Goal: Task Accomplishment & Management: Use online tool/utility

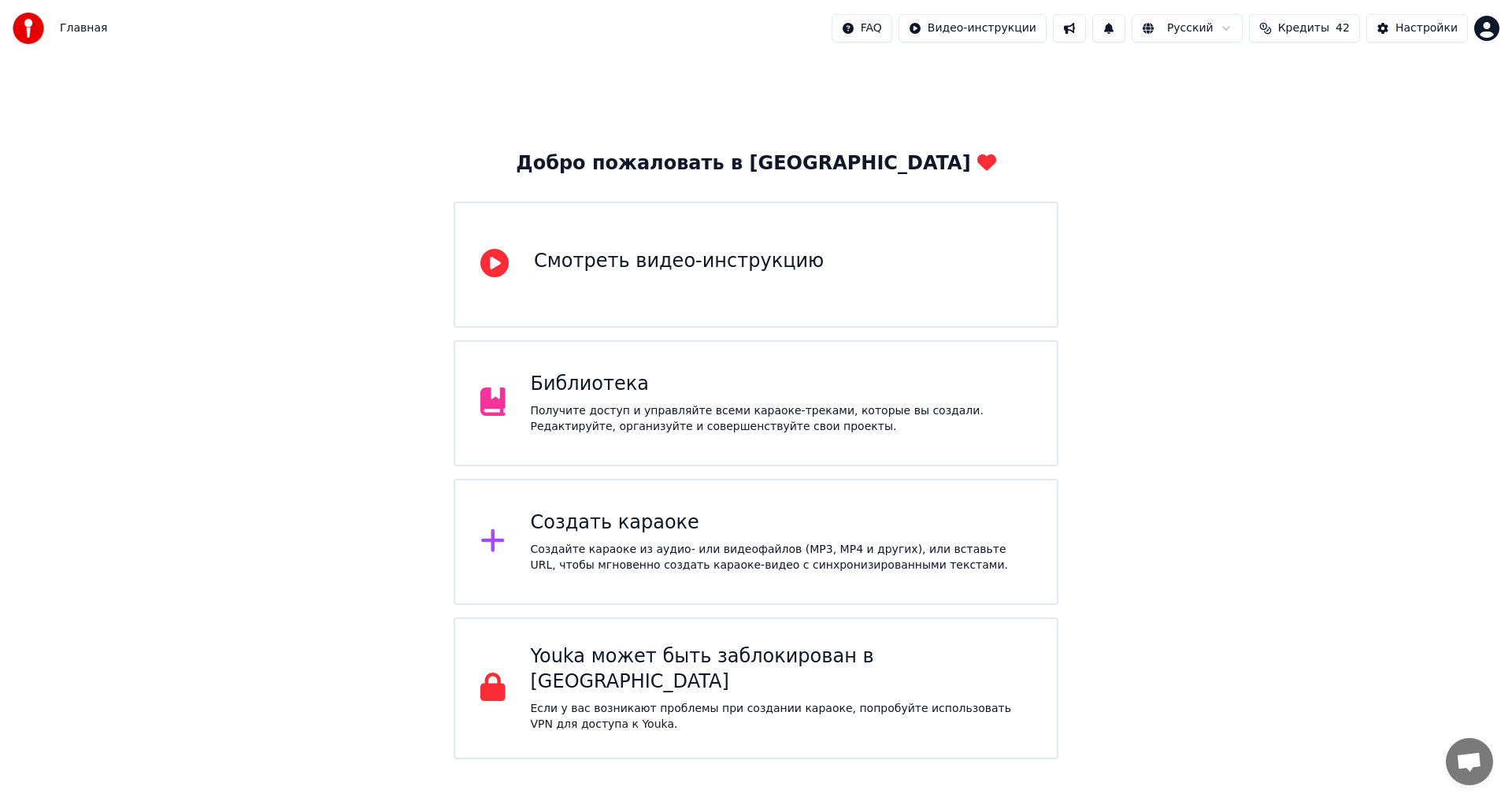
click at [727, 528] on div "Создать караоке" at bounding box center [781, 523] width 501 height 25
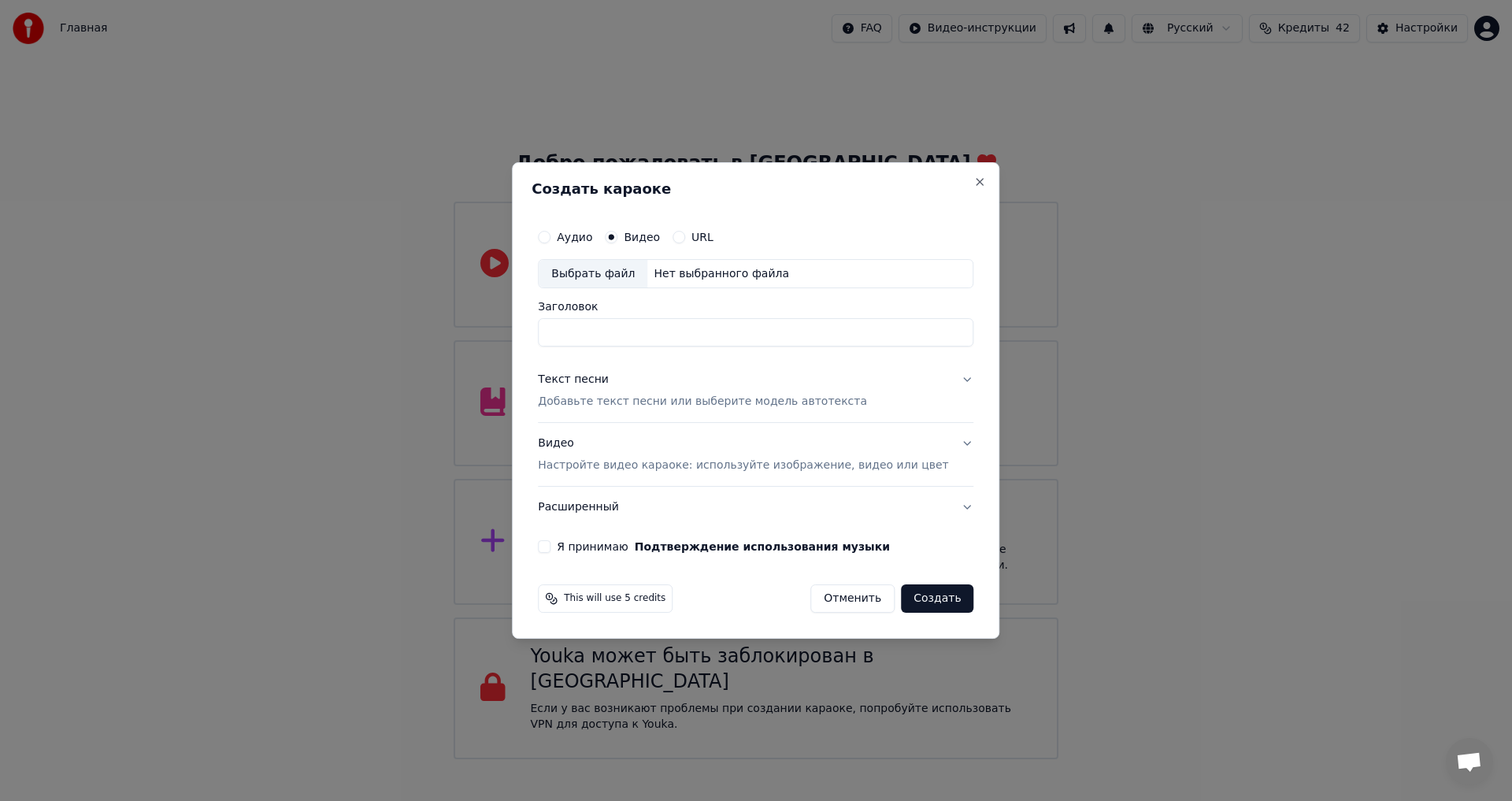
click at [626, 272] on div "Выбрать файл" at bounding box center [593, 273] width 109 height 28
type input "**********"
click at [584, 378] on div "Текст песни" at bounding box center [574, 380] width 71 height 15
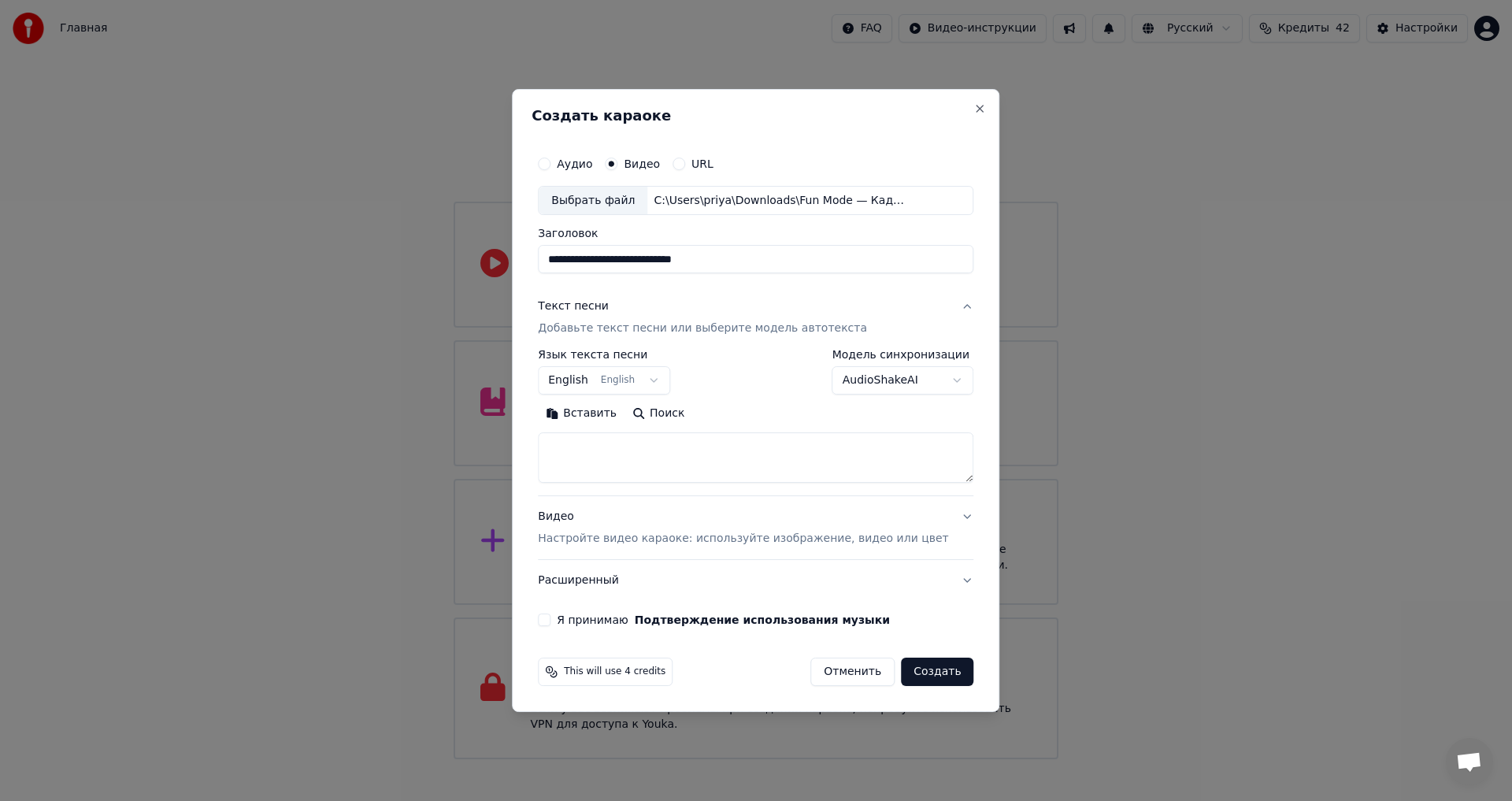
click at [589, 405] on button "Вставить" at bounding box center [581, 414] width 87 height 25
type textarea "**********"
click at [670, 379] on button "English English" at bounding box center [603, 380] width 132 height 28
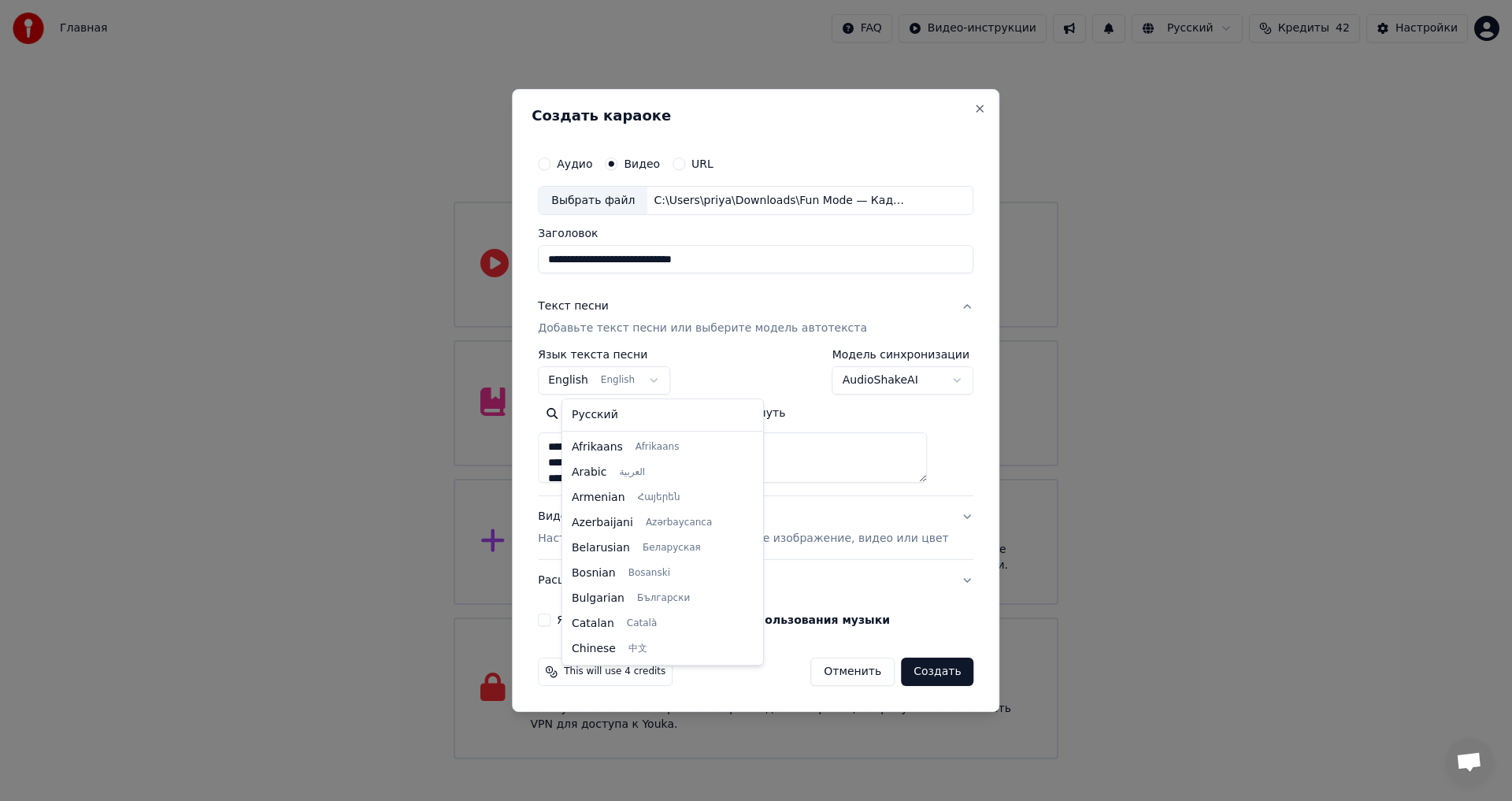
scroll to position [126, 0]
select select "**"
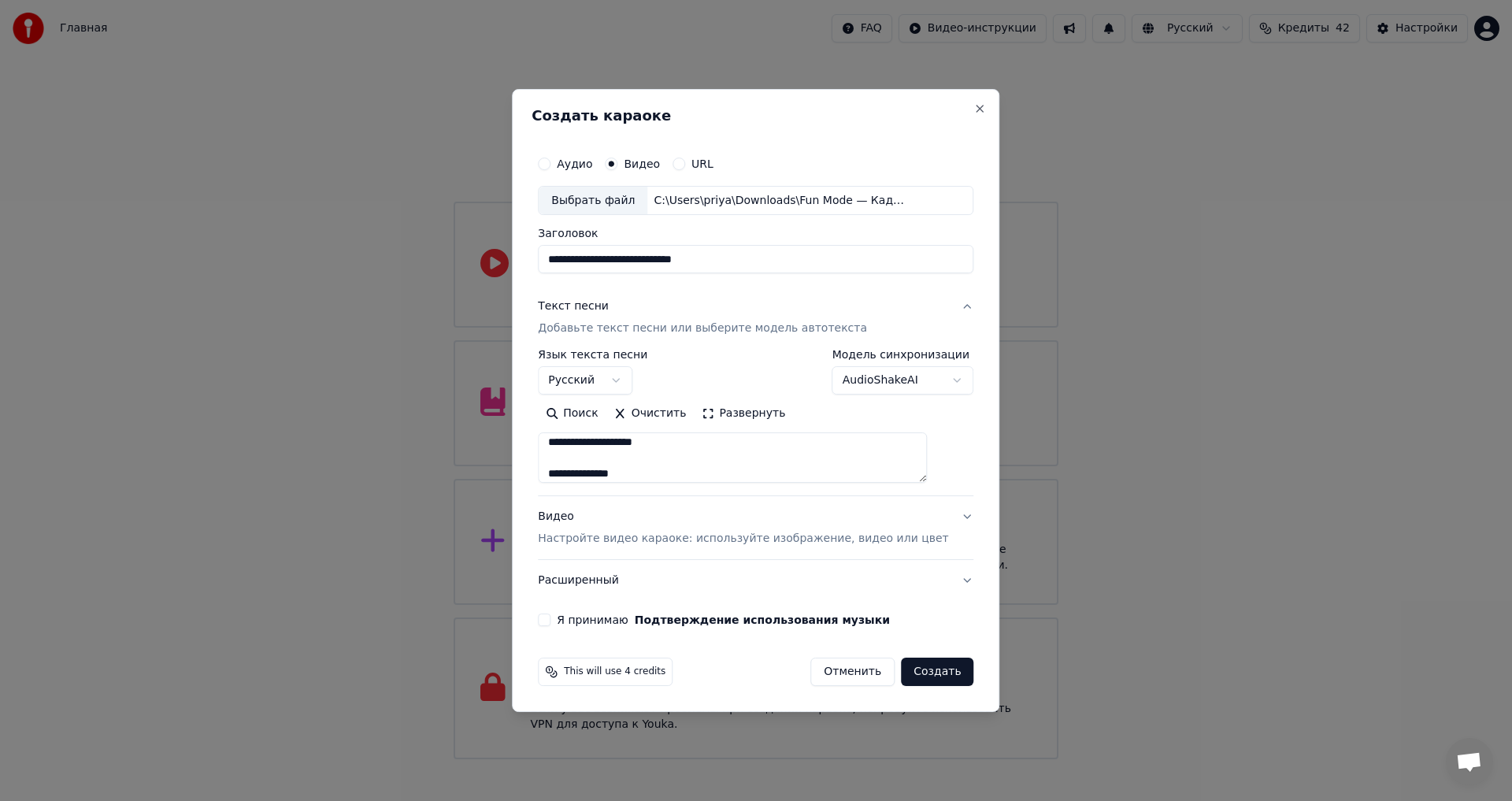
scroll to position [630, 0]
click at [738, 542] on p "Настройте видео караоке: используйте изображение, видео или цвет" at bounding box center [743, 538] width 410 height 15
type textarea "**********"
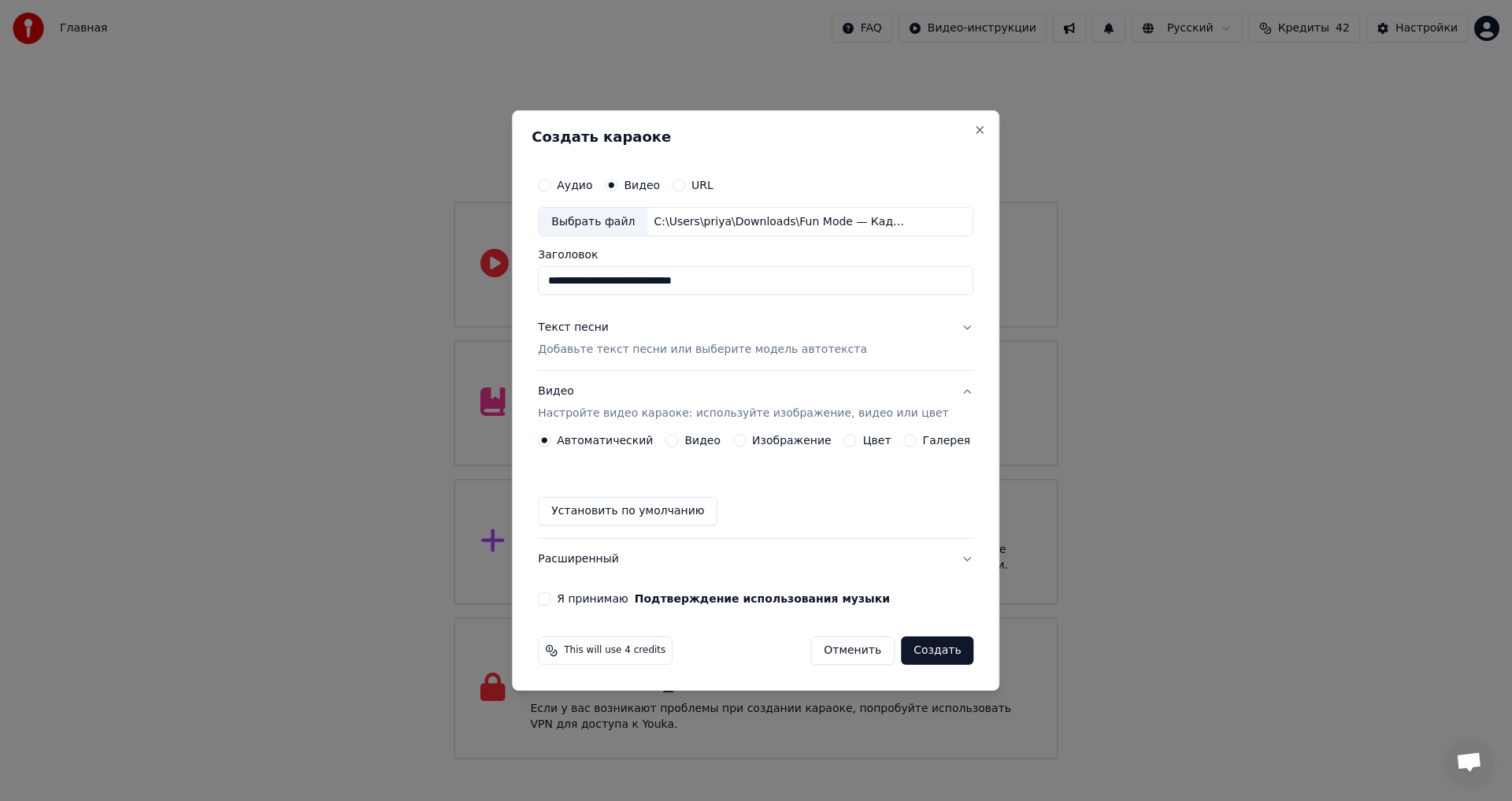
click at [785, 487] on div "Автоматический Видео Изображение Цвет Галерея Установить по умолчанию" at bounding box center [756, 479] width 435 height 91
click at [581, 561] on button "Расширенный" at bounding box center [756, 559] width 435 height 41
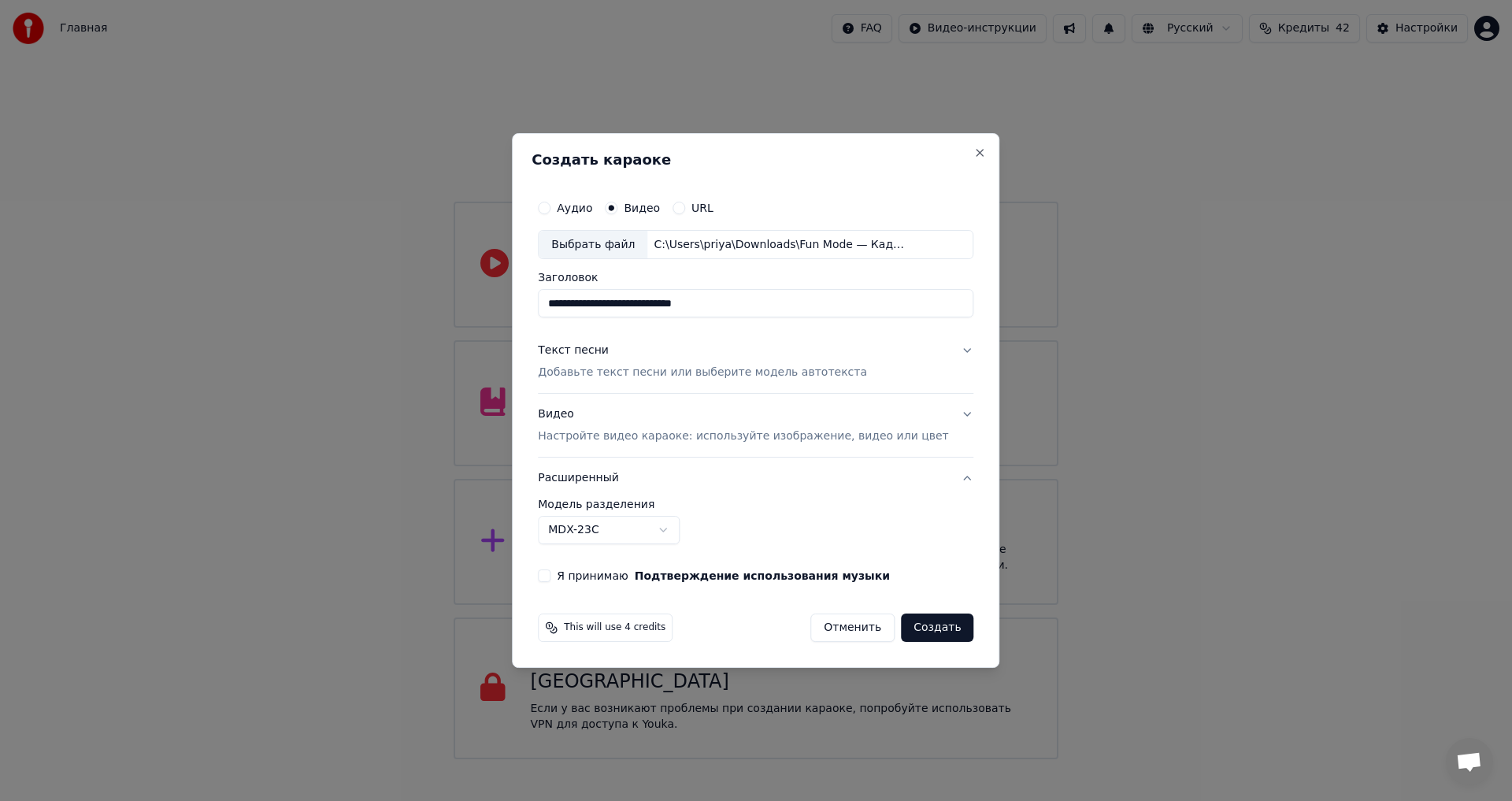
click at [551, 571] on button "Я принимаю Подтверждение использования музыки" at bounding box center [544, 575] width 13 height 13
click at [698, 245] on div "C:\Users\priya\Downloads\Fun Mode — Кадия стоит! (WH40K).mp4" at bounding box center [781, 245] width 268 height 15
click at [642, 371] on p "Добавьте текст песни или выберите модель автотекста" at bounding box center [703, 374] width 329 height 15
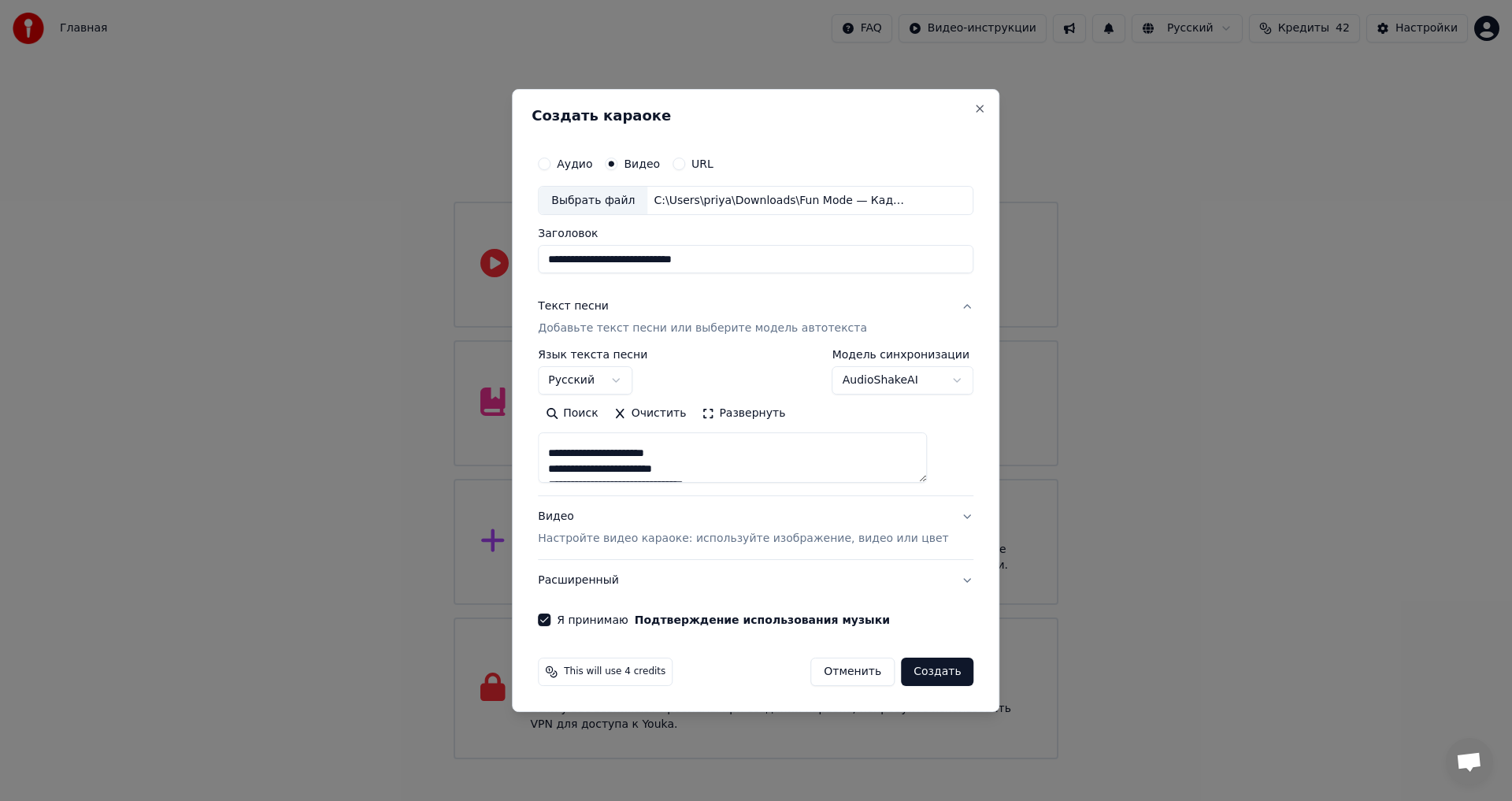
scroll to position [552, 0]
click at [924, 667] on button "Создать" at bounding box center [936, 671] width 72 height 28
type textarea "**********"
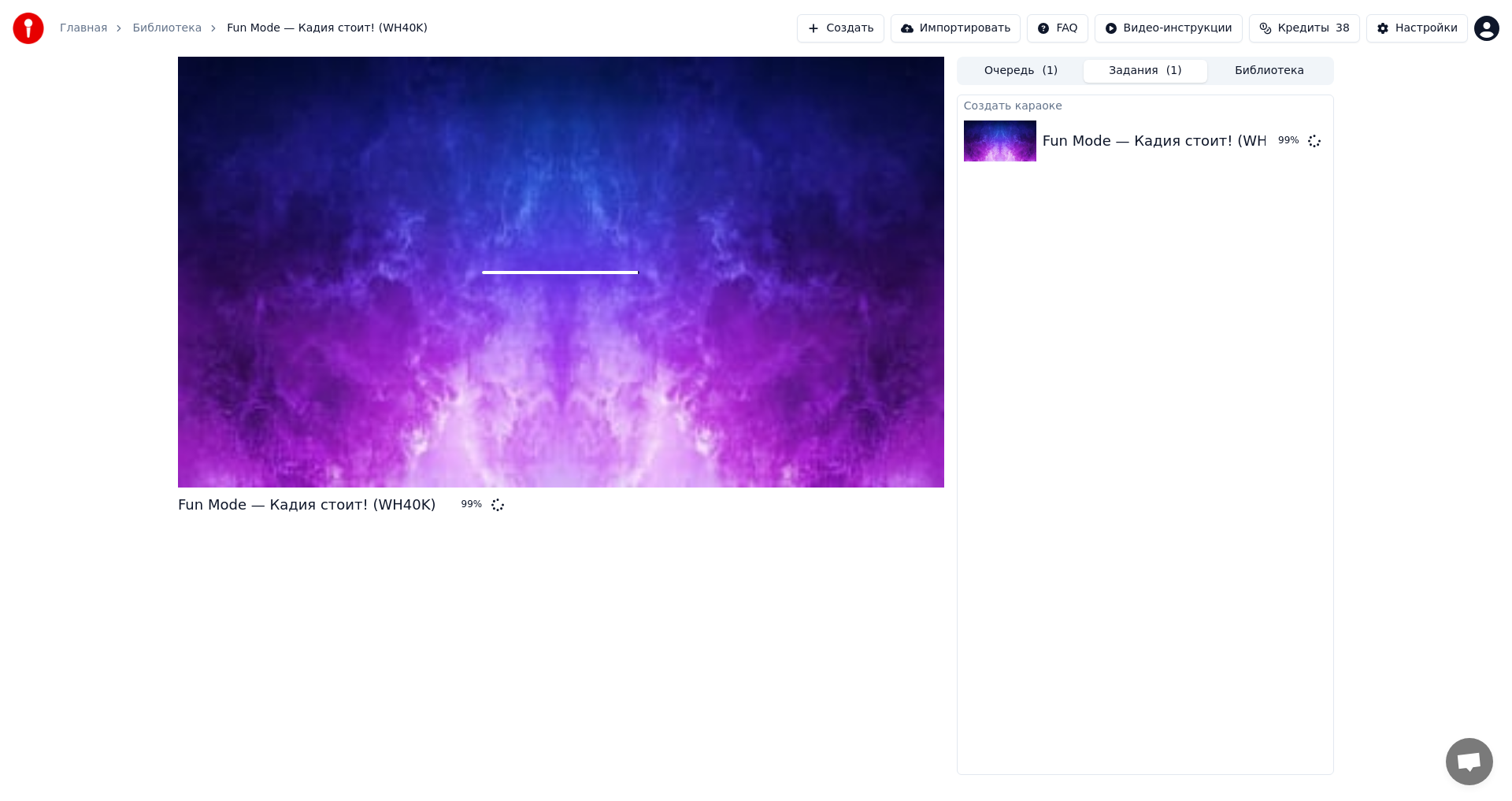
click at [504, 514] on div "Fun Mode — Кадия стоит! (WH40K) 99 %" at bounding box center [561, 504] width 766 height 22
click at [480, 342] on div at bounding box center [561, 271] width 766 height 430
click at [525, 279] on div at bounding box center [561, 271] width 766 height 430
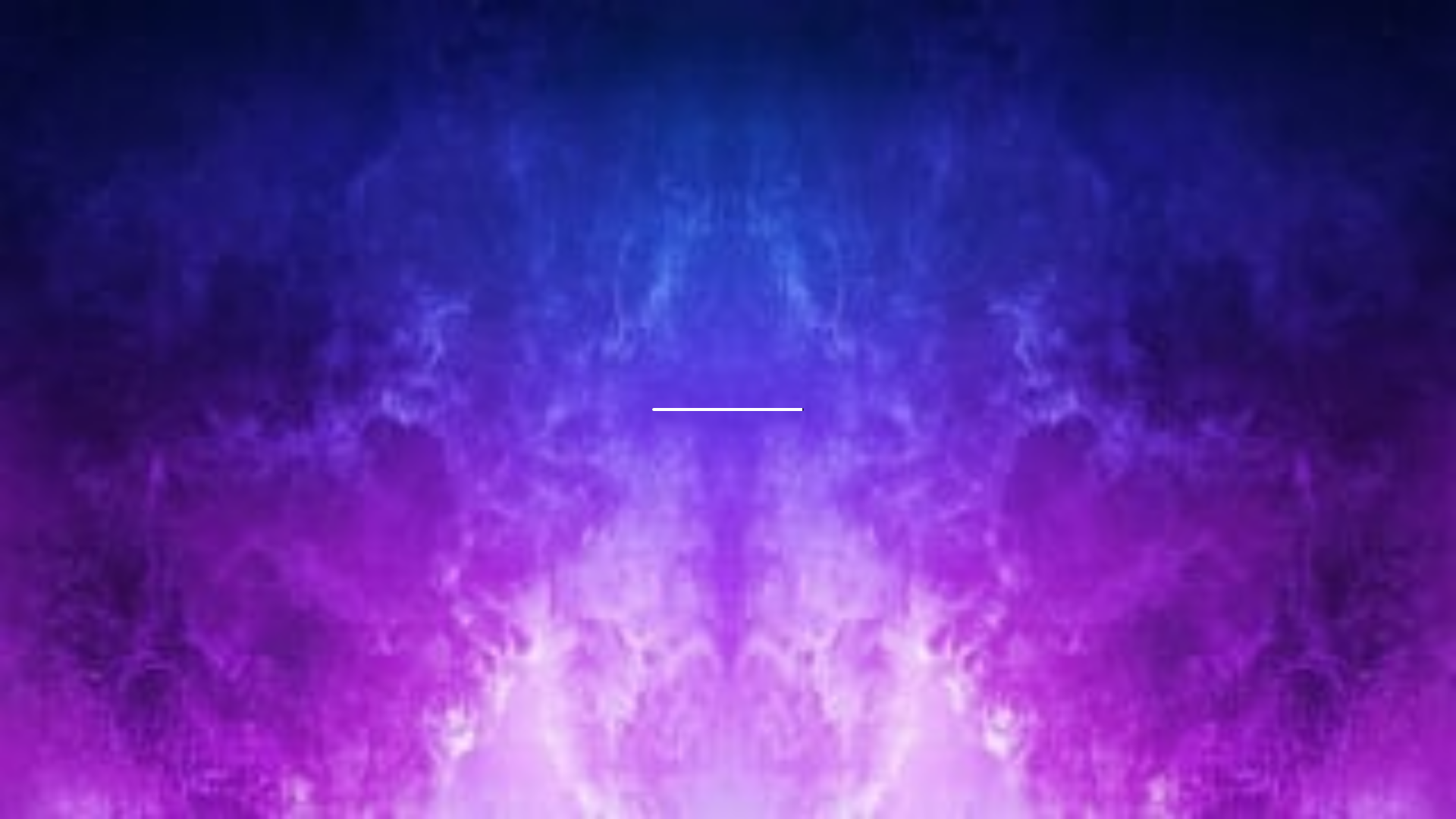
click at [505, 285] on div at bounding box center [728, 410] width 1456 height 819
drag, startPoint x: 505, startPoint y: 285, endPoint x: 505, endPoint y: 269, distance: 16.0
click at [505, 285] on div at bounding box center [728, 410] width 1456 height 819
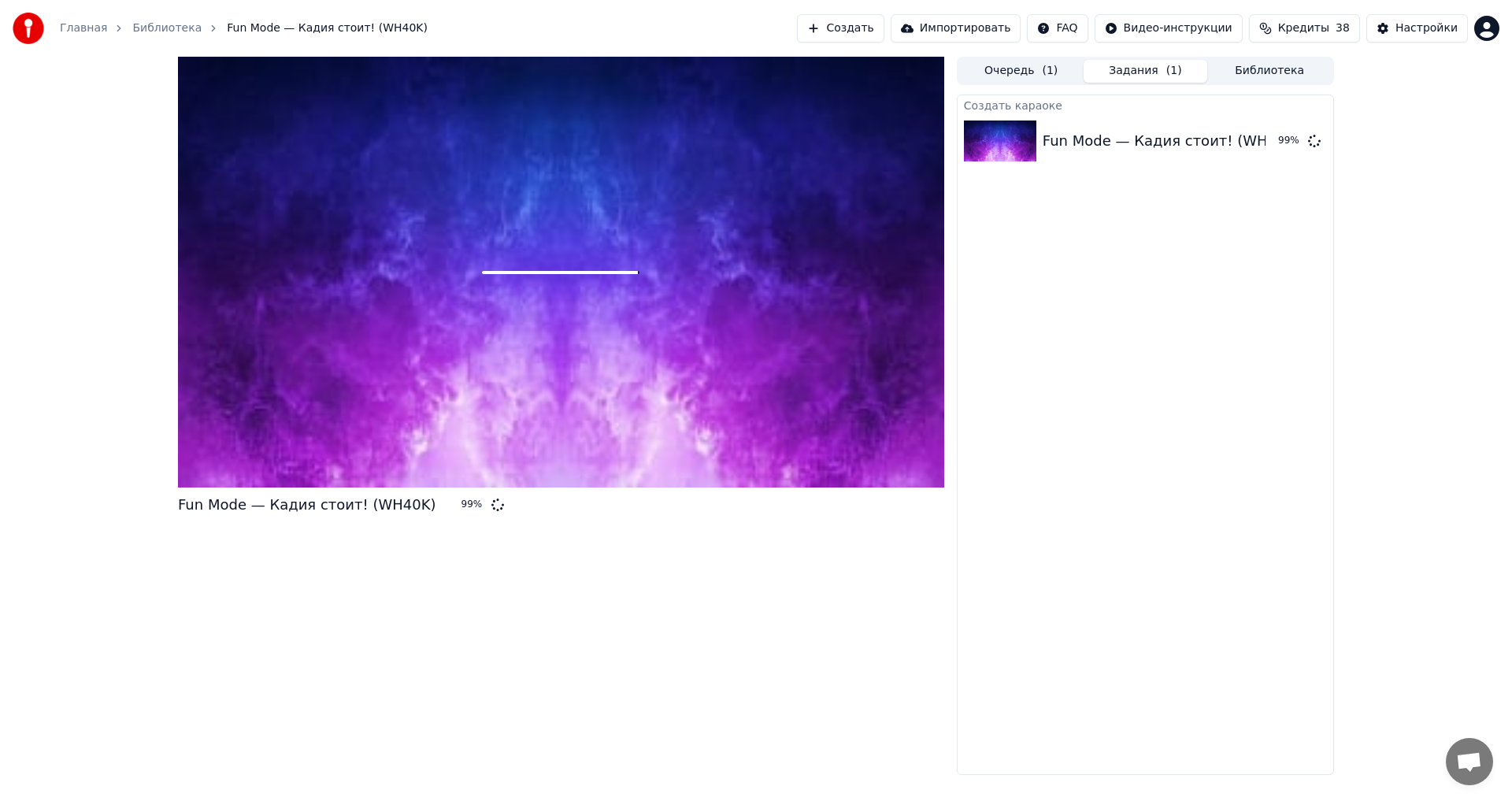
click at [1013, 70] on button "Очередь ( 1 )" at bounding box center [1020, 71] width 124 height 23
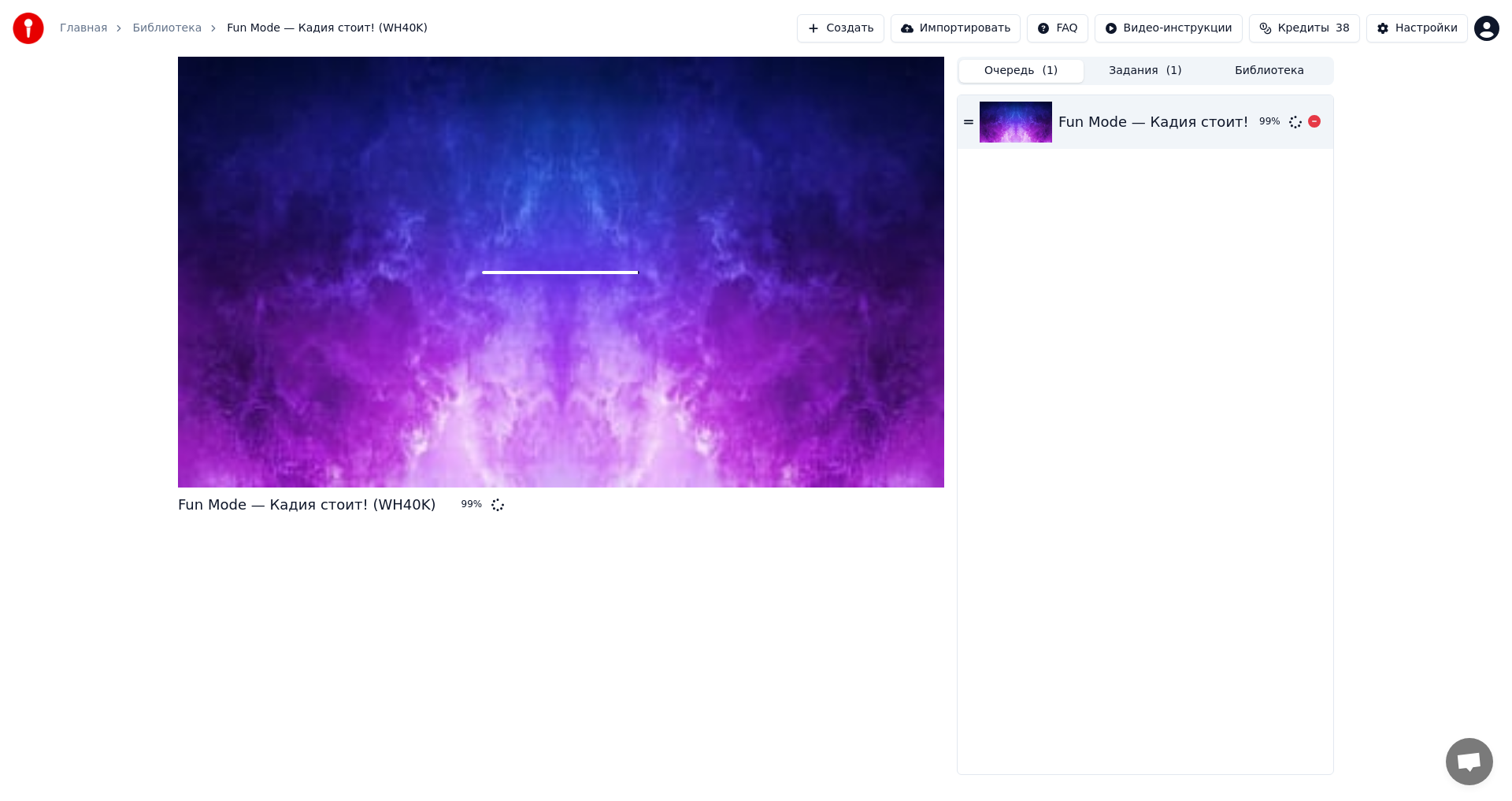
click at [972, 123] on icon at bounding box center [968, 121] width 10 height 4
click at [966, 118] on icon at bounding box center [968, 121] width 10 height 11
click at [1120, 76] on button "Задания ( 1 )" at bounding box center [1145, 71] width 124 height 23
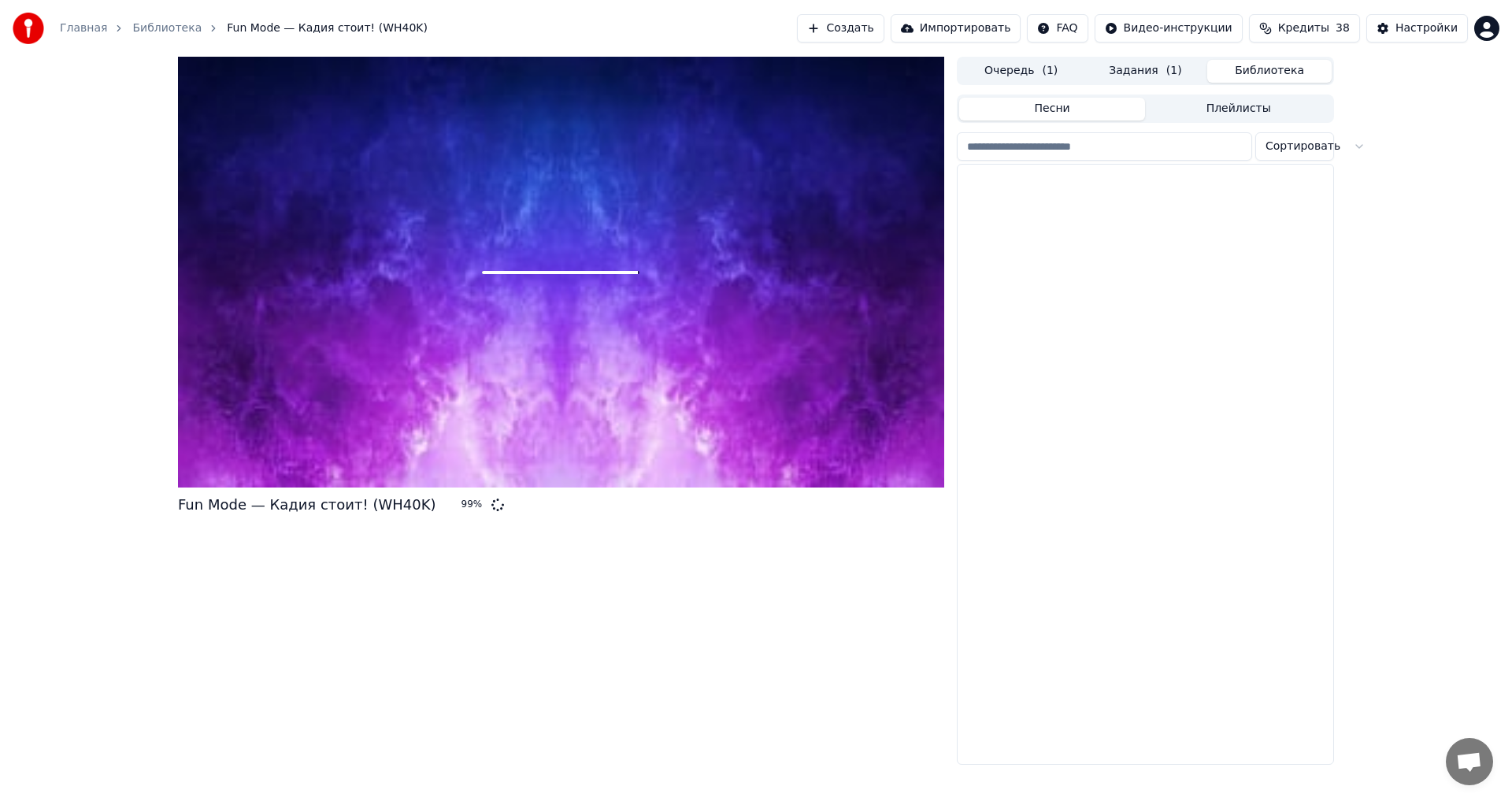
click at [1271, 63] on button "Библиотека" at bounding box center [1269, 71] width 124 height 23
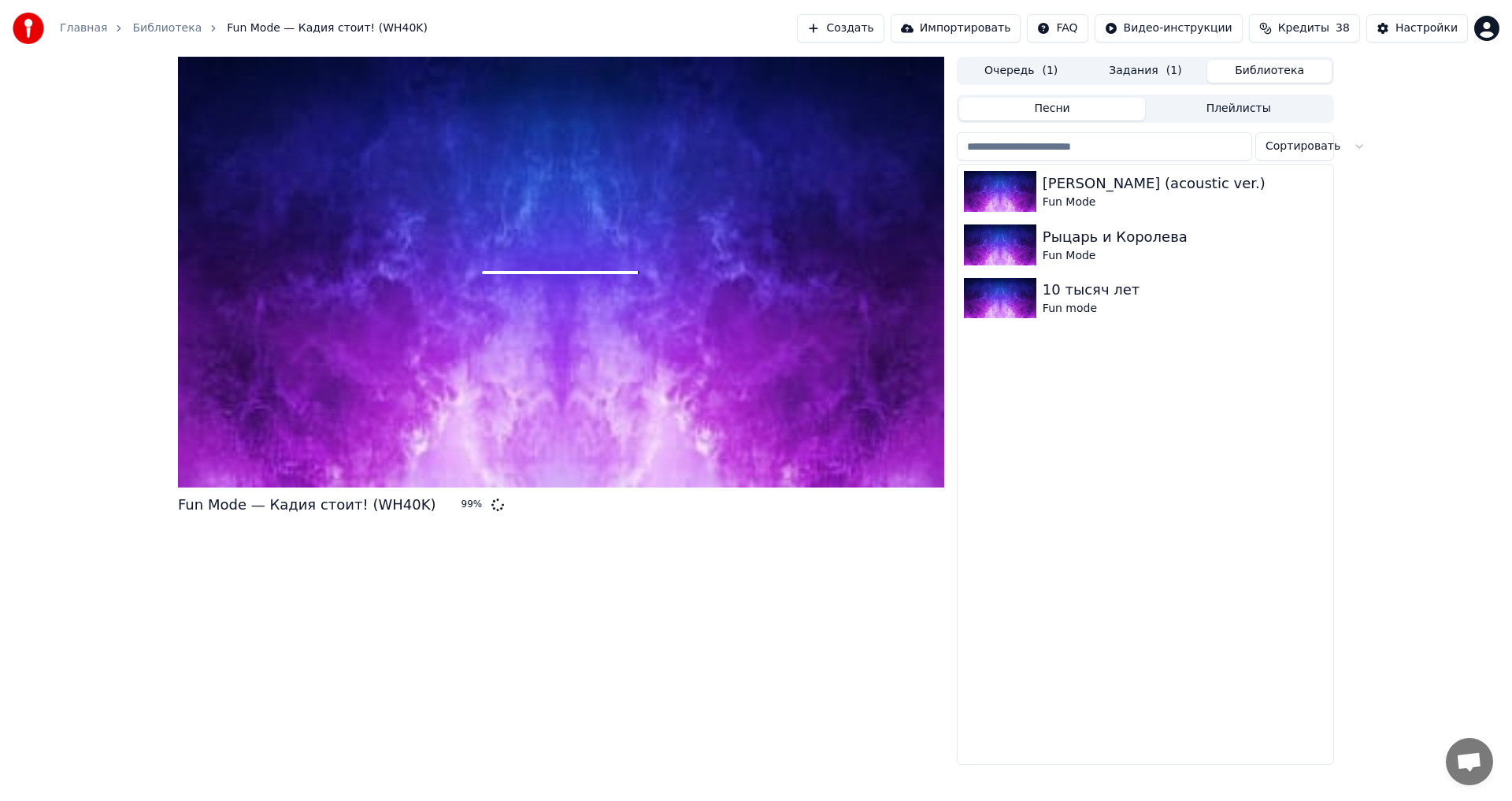
click at [1137, 65] on button "Задания ( 1 )" at bounding box center [1145, 71] width 124 height 23
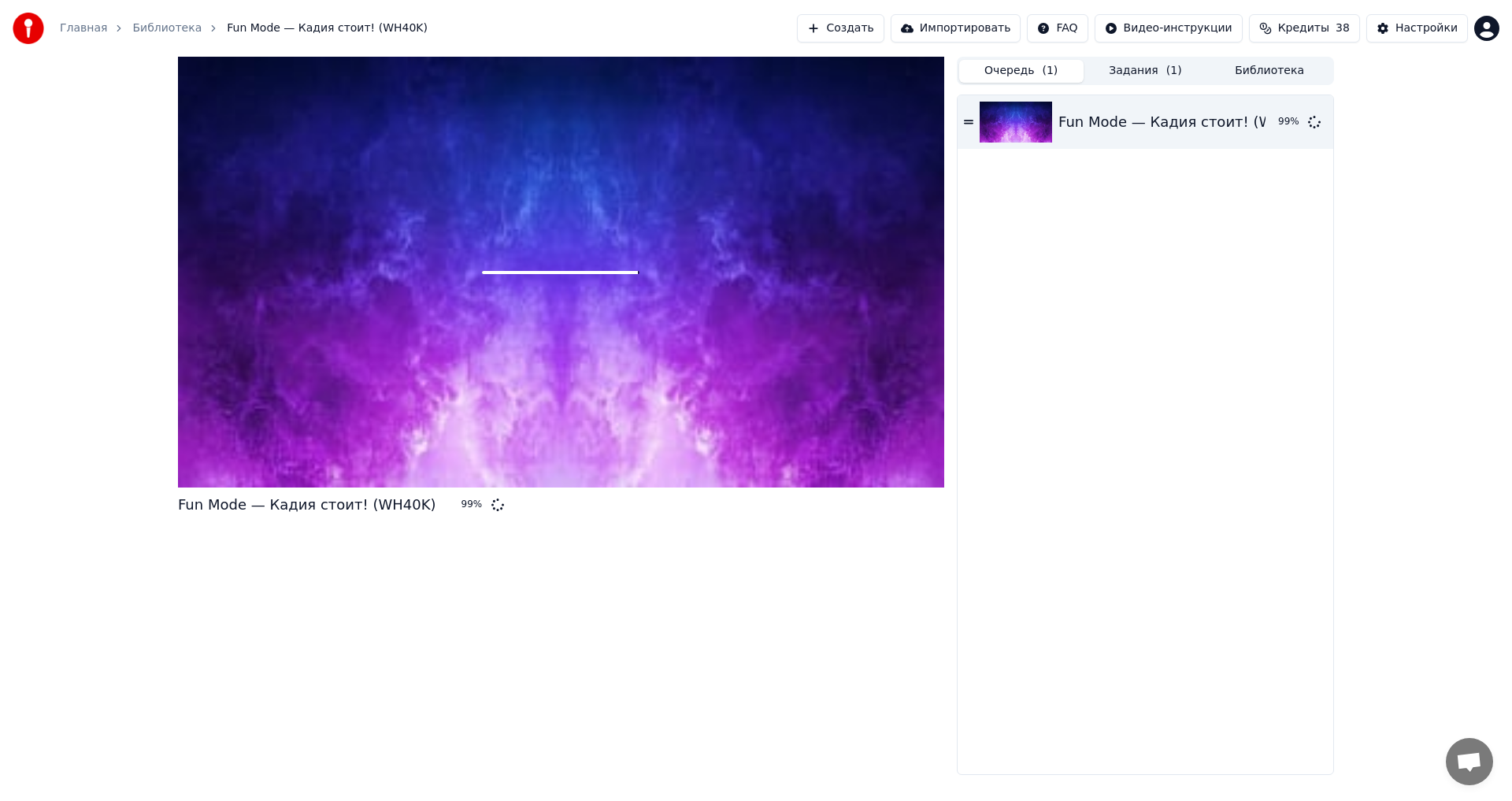
click at [1007, 63] on button "Очередь ( 1 )" at bounding box center [1020, 71] width 124 height 23
click at [1236, 223] on div "Fun Mode — Кадия стоит! (WH40K) 99 %" at bounding box center [1145, 434] width 375 height 679
click at [603, 360] on div at bounding box center [561, 271] width 766 height 430
click at [1312, 119] on icon at bounding box center [1314, 120] width 13 height 13
click at [157, 24] on link "Библиотека" at bounding box center [167, 28] width 69 height 15
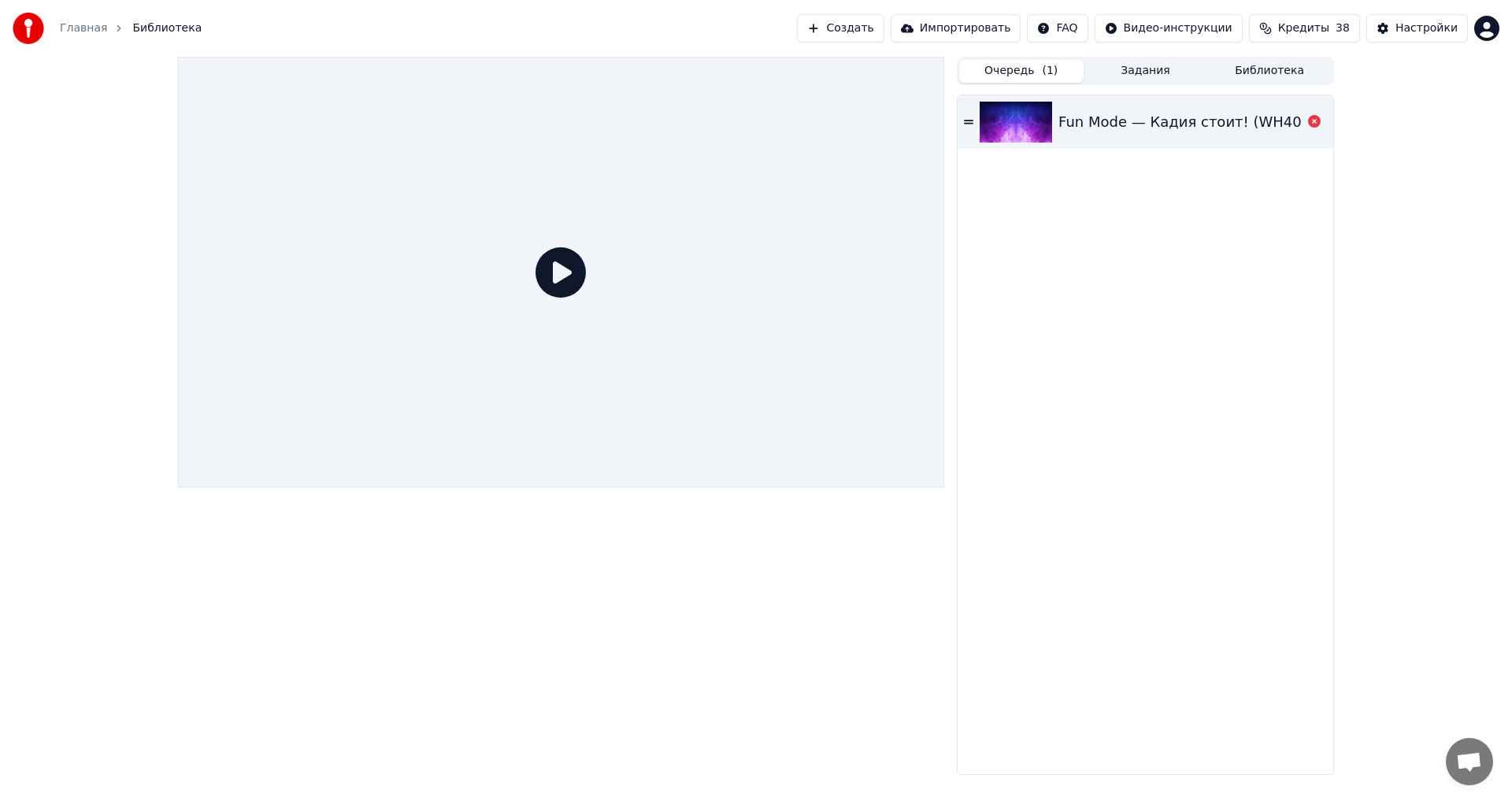
click at [90, 31] on link "Главная" at bounding box center [83, 28] width 47 height 15
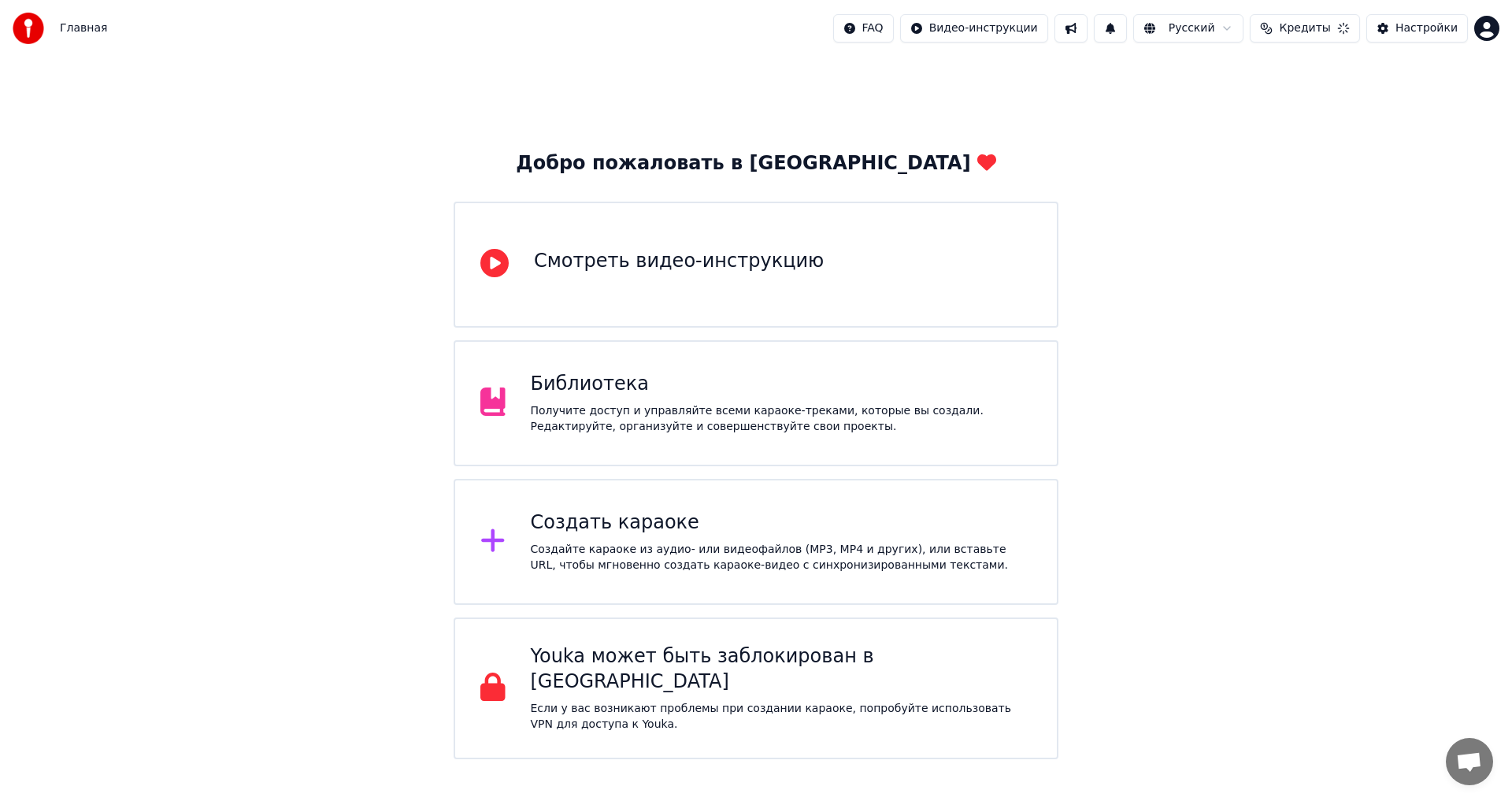
click at [755, 529] on div "Создать караоке" at bounding box center [781, 523] width 501 height 25
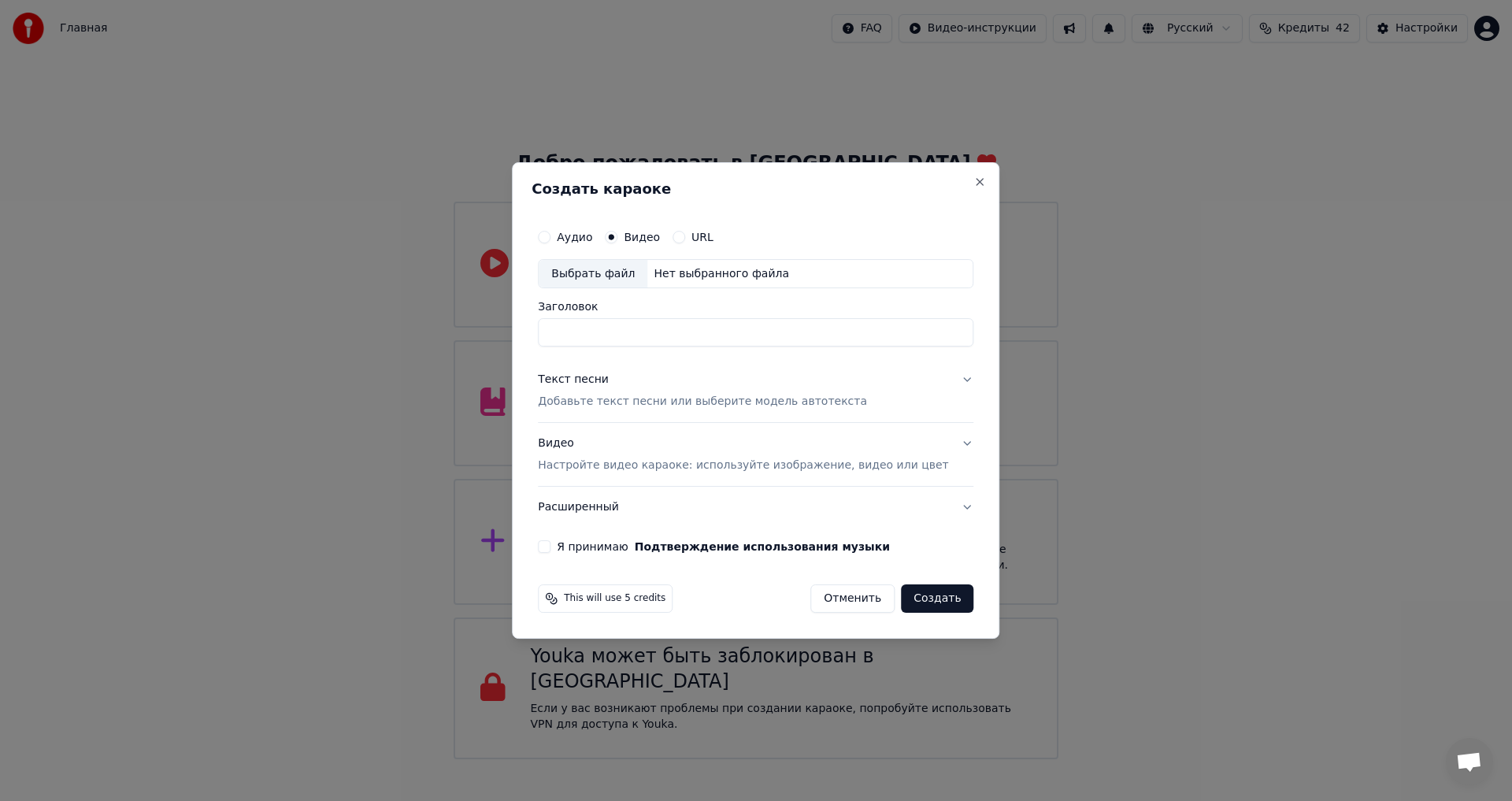
click at [859, 600] on button "Отменить" at bounding box center [853, 598] width 85 height 28
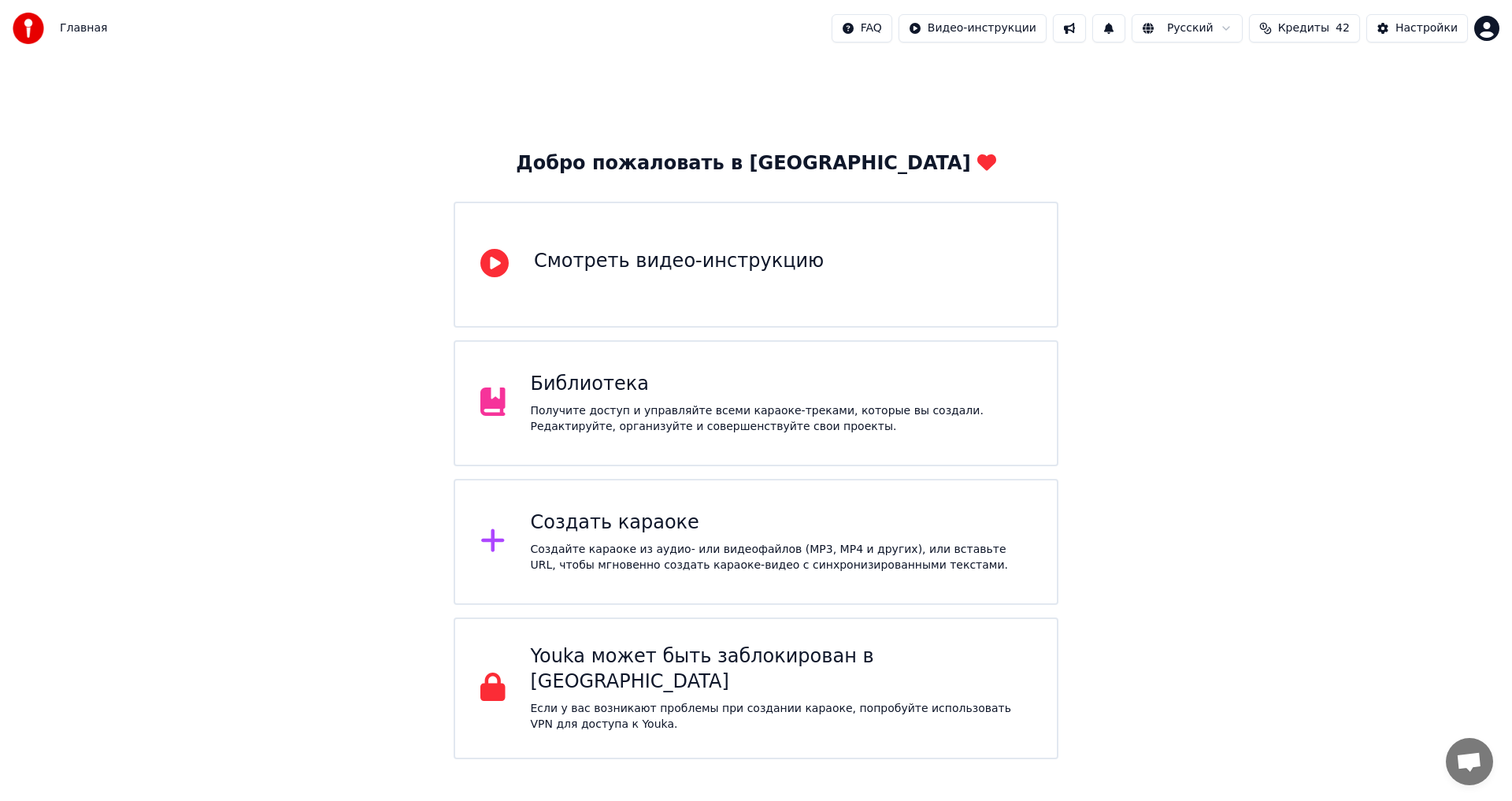
click at [643, 386] on div "Библиотека" at bounding box center [781, 384] width 501 height 25
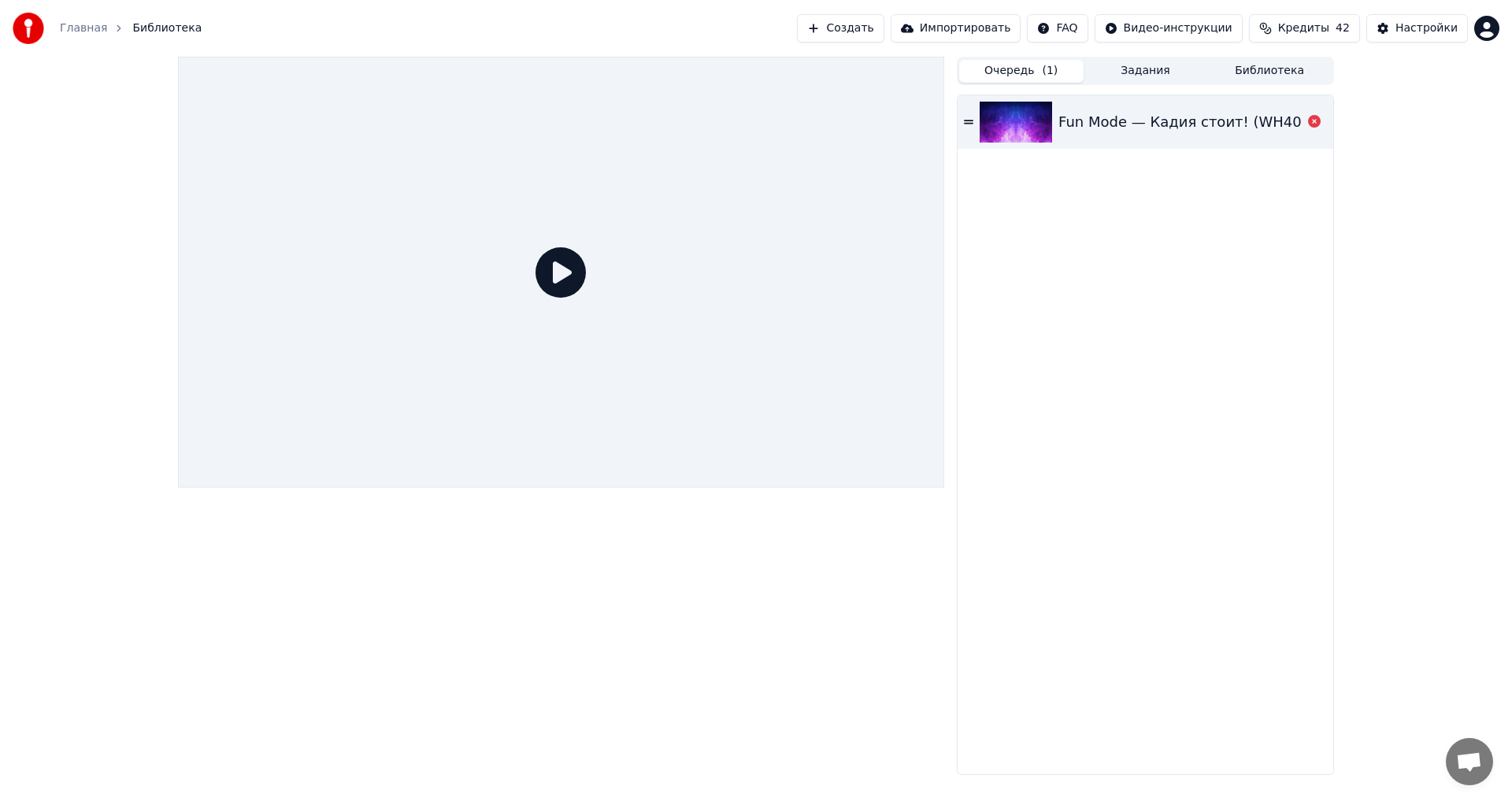
click at [1236, 121] on div "Fun Mode — Кадия стоит! (WH40K)" at bounding box center [1188, 121] width 258 height 22
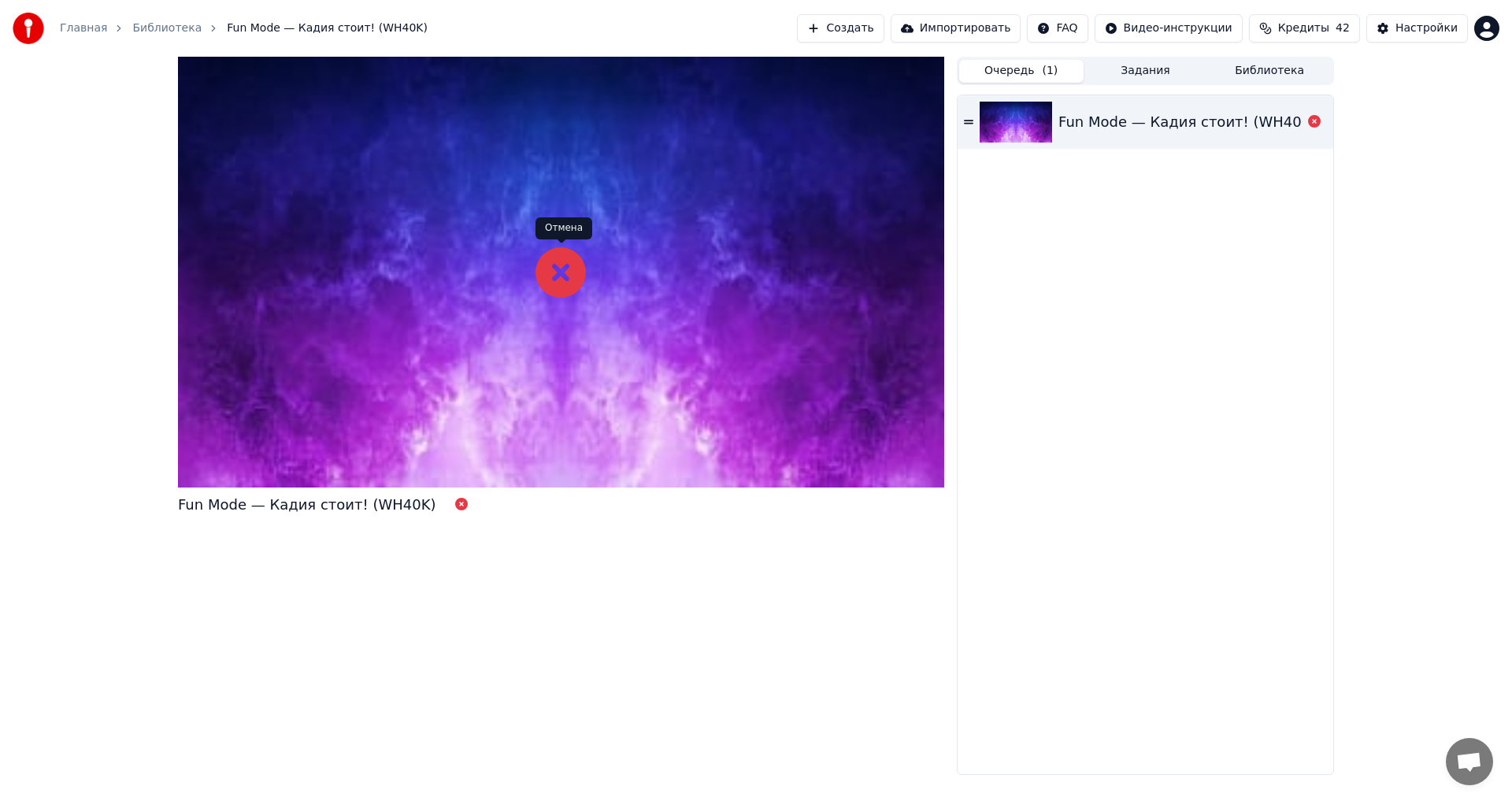
click at [550, 269] on icon at bounding box center [560, 272] width 50 height 50
click at [455, 502] on icon at bounding box center [461, 504] width 13 height 13
click at [803, 218] on div at bounding box center [561, 271] width 766 height 430
click at [1097, 236] on div "Fun Mode — Кадия стоит! (WH40K)" at bounding box center [1145, 434] width 375 height 679
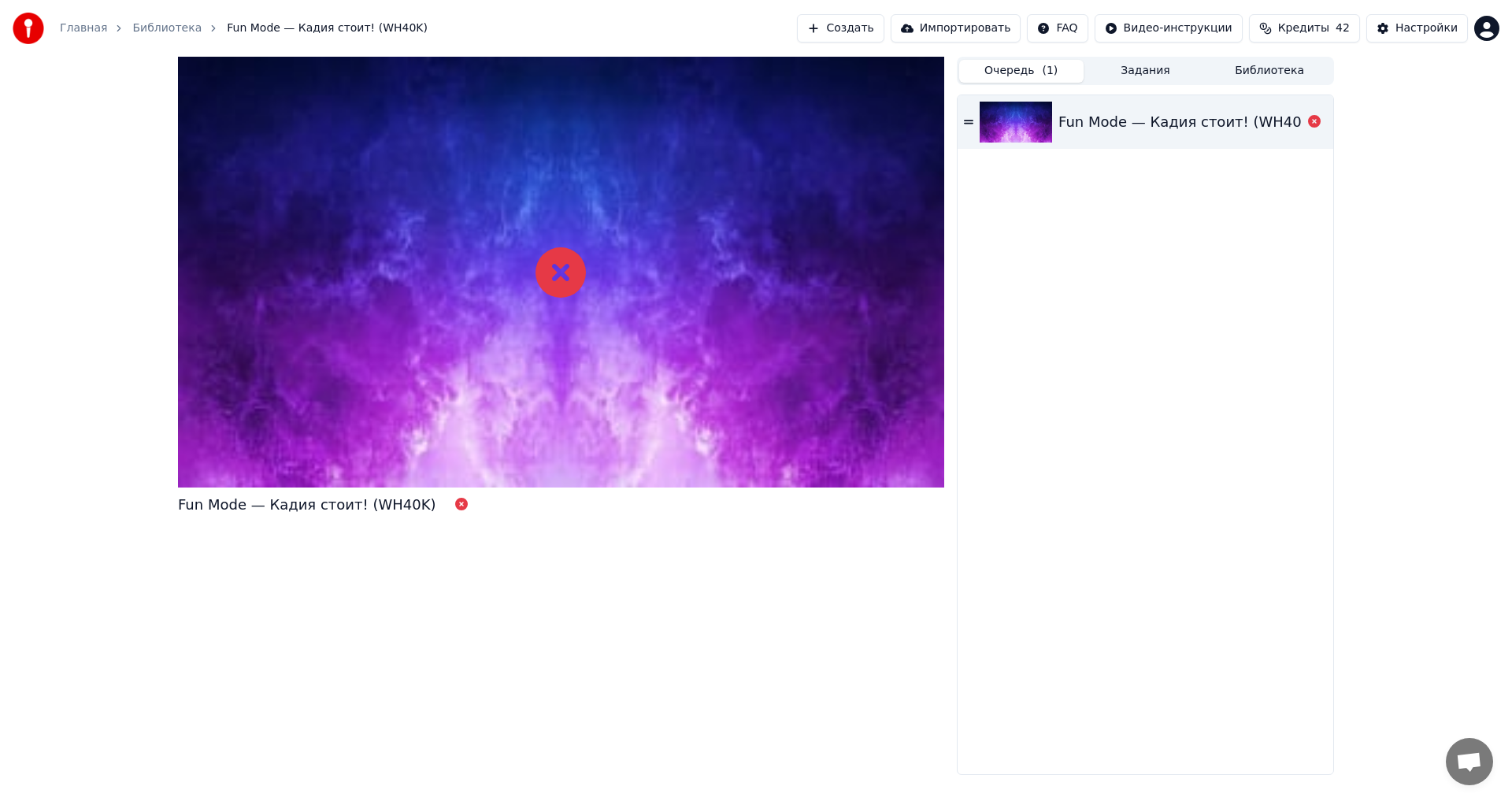
click at [969, 122] on icon at bounding box center [968, 121] width 10 height 11
click at [1136, 118] on div "Fun Mode — Кадия стоит! (WH40K)" at bounding box center [1188, 121] width 258 height 22
click at [1314, 121] on icon at bounding box center [1314, 120] width 13 height 13
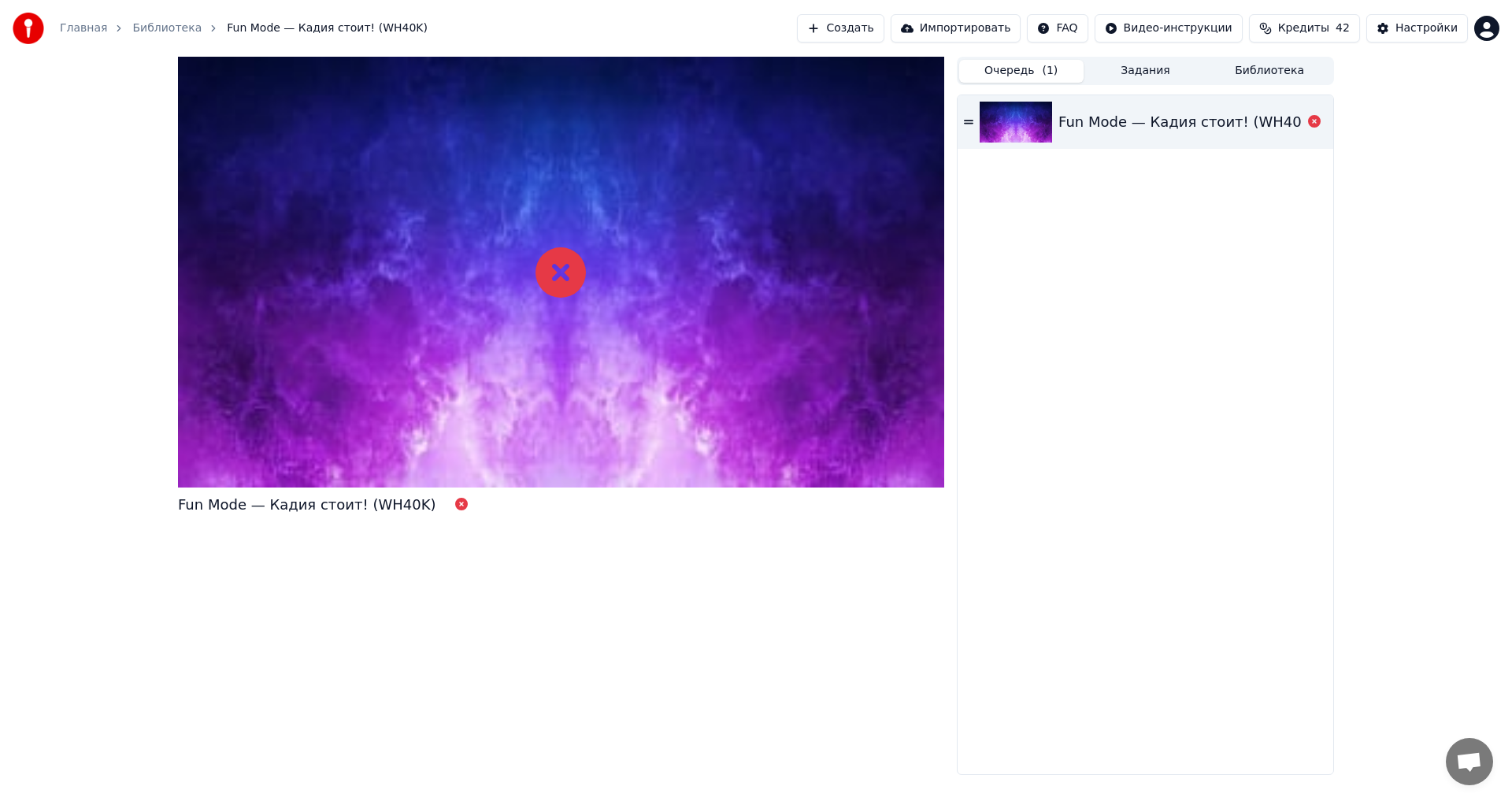
click at [1314, 121] on icon at bounding box center [1314, 120] width 13 height 13
